Goal: Navigation & Orientation: Find specific page/section

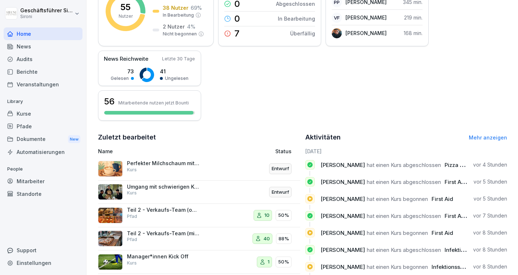
scroll to position [166, 0]
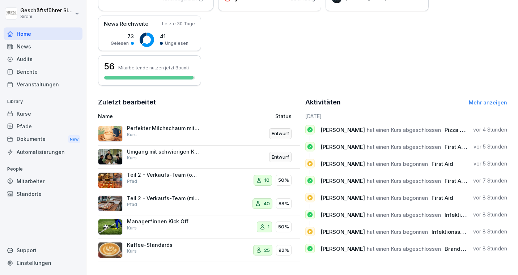
click at [485, 102] on link "Mehr anzeigen" at bounding box center [488, 102] width 38 height 6
